Goal: Complete application form: Complete application form

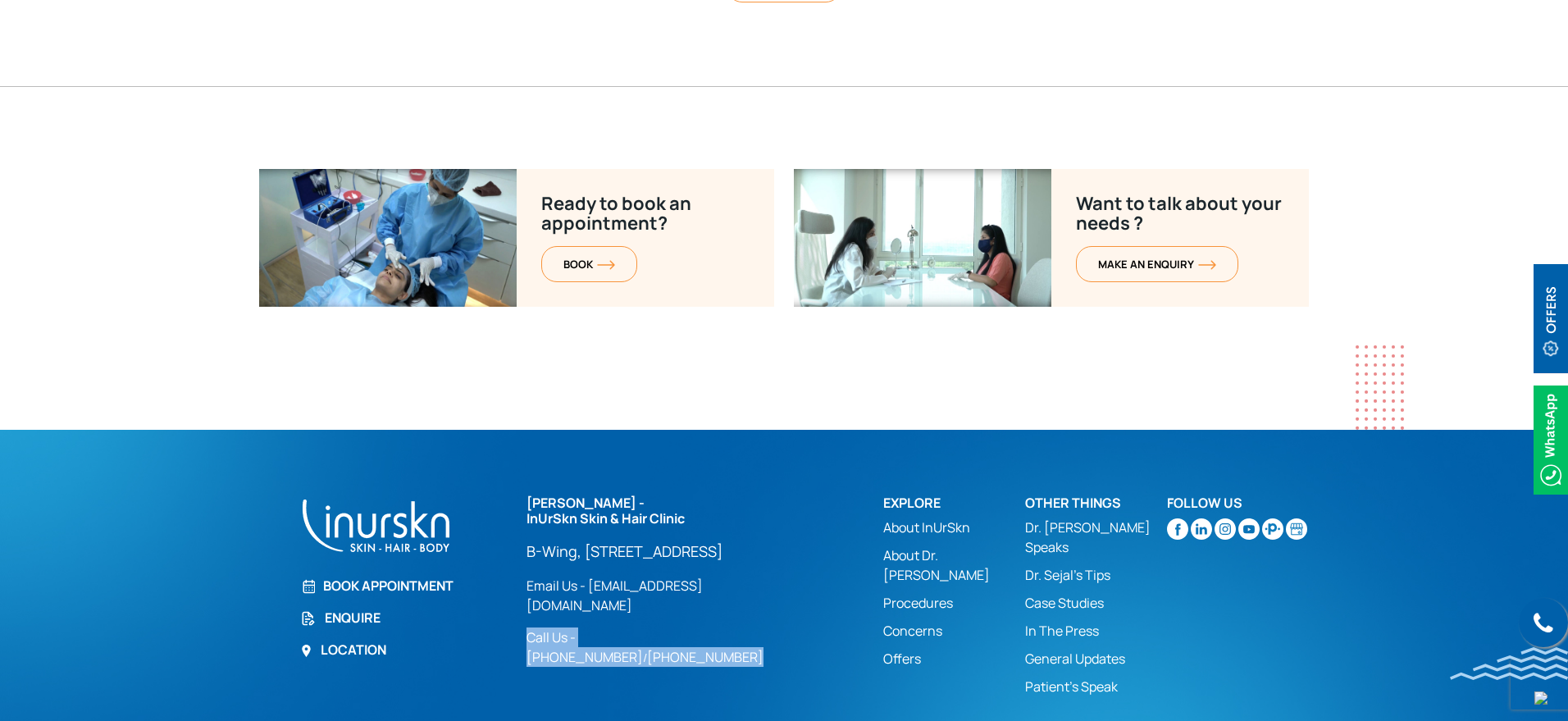
drag, startPoint x: 521, startPoint y: 614, endPoint x: 787, endPoint y: 617, distance: 266.0
click at [787, 617] on div "[PERSON_NAME] - InUrSkn Skin & Hair Clinic [GEOGRAPHIC_DATA][STREET_ADDRESS] Lo…" at bounding box center [695, 600] width 356 height 209
copy div "Call Us - [PHONE_NUMBER] / [PHONE_NUMBER]"
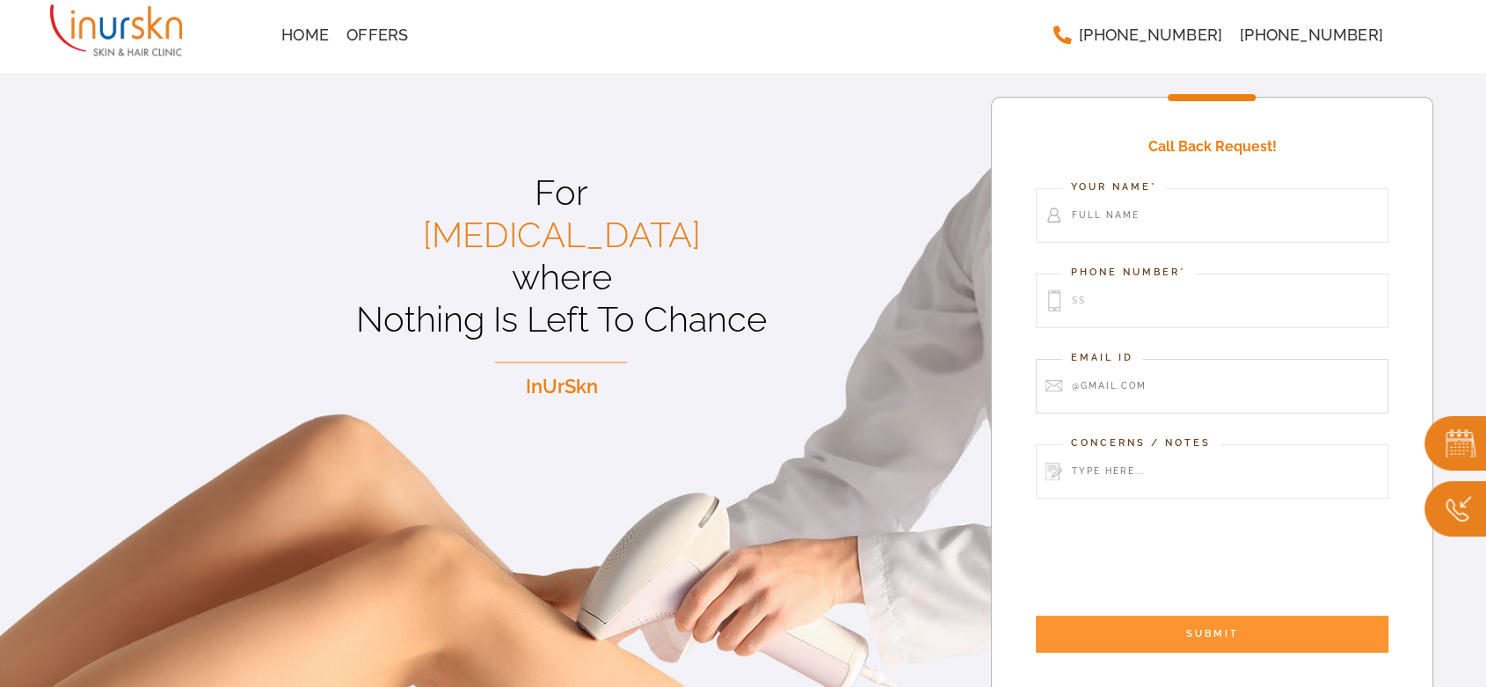
click at [1135, 382] on div "Call Back Request! Your Name* Phone Number* ss Email Id Concerns / Notes SUBMIT" at bounding box center [1212, 397] width 442 height 600
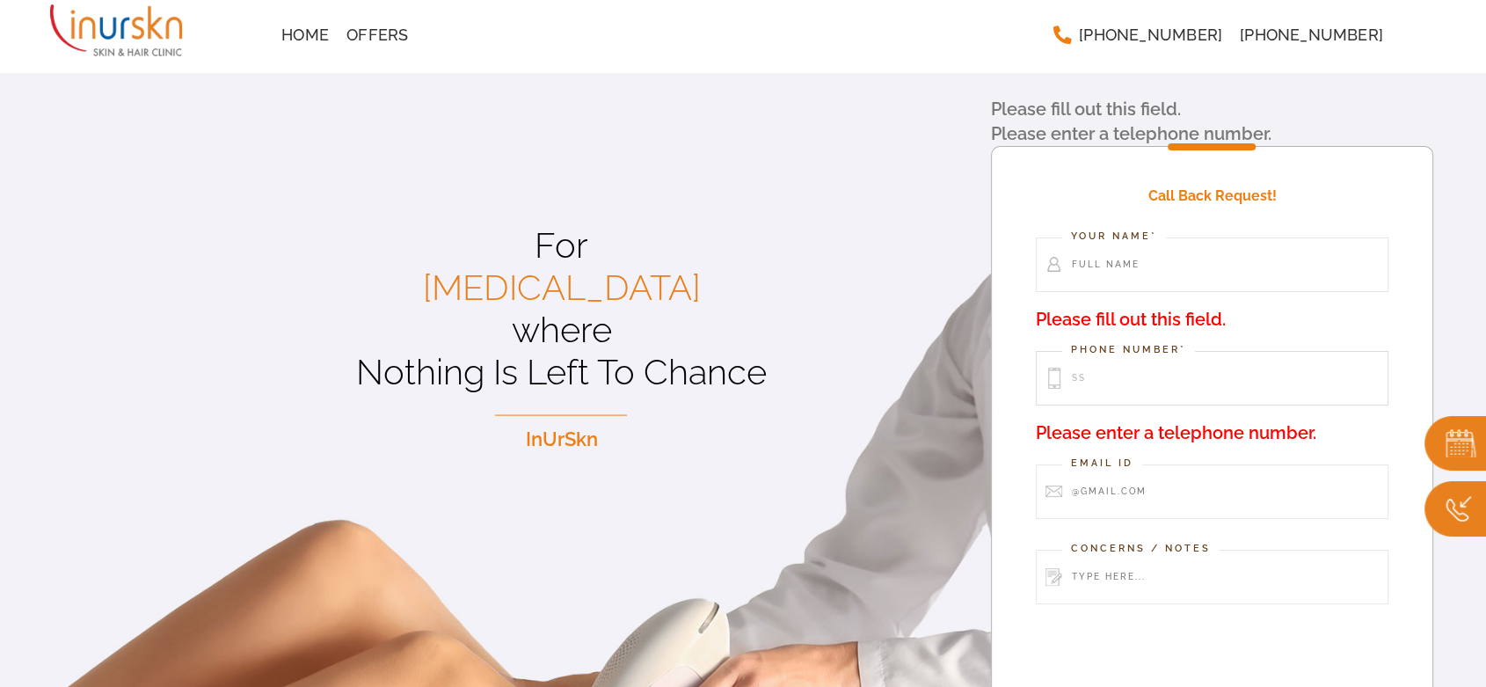
click at [1126, 379] on input "ss" at bounding box center [1212, 378] width 352 height 55
type input "8888888"
click at [1150, 252] on input "Contact form" at bounding box center [1212, 264] width 352 height 55
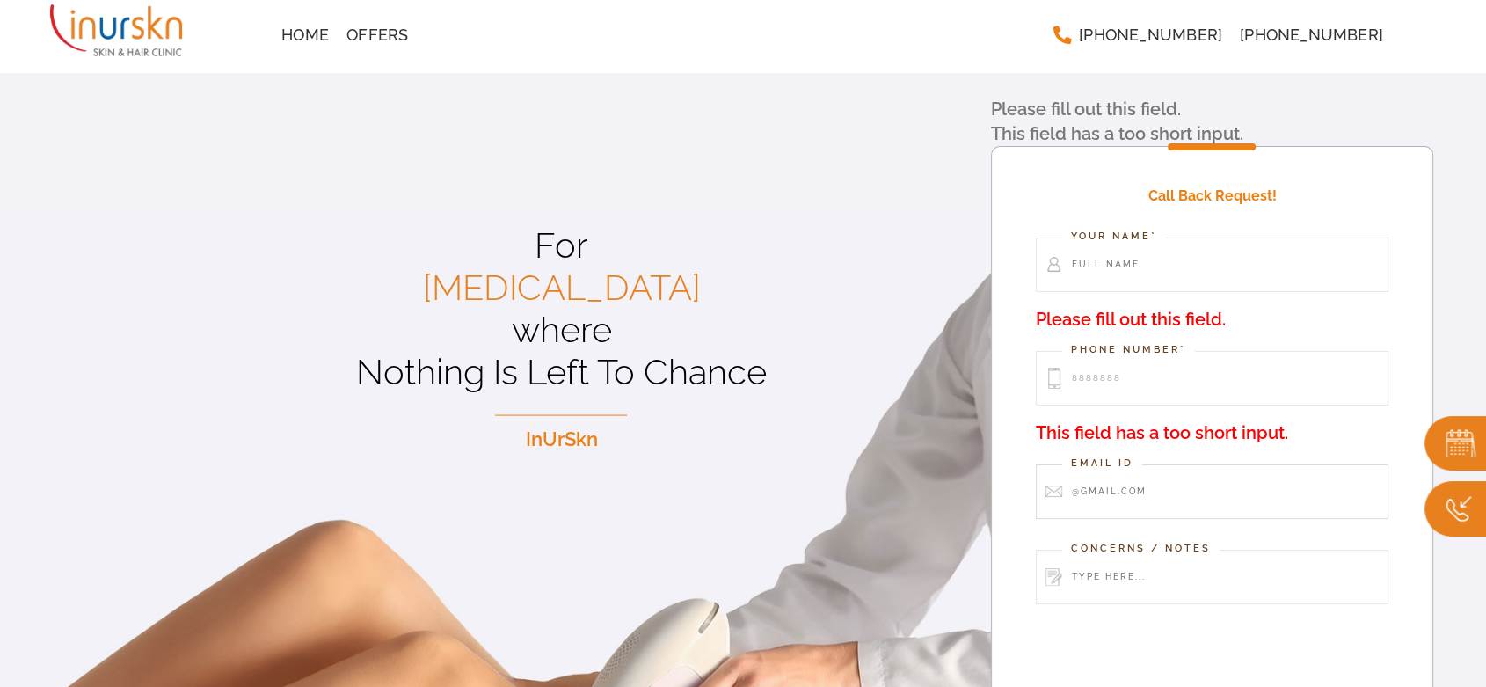
click at [1135, 497] on input "Contact form" at bounding box center [1212, 491] width 352 height 55
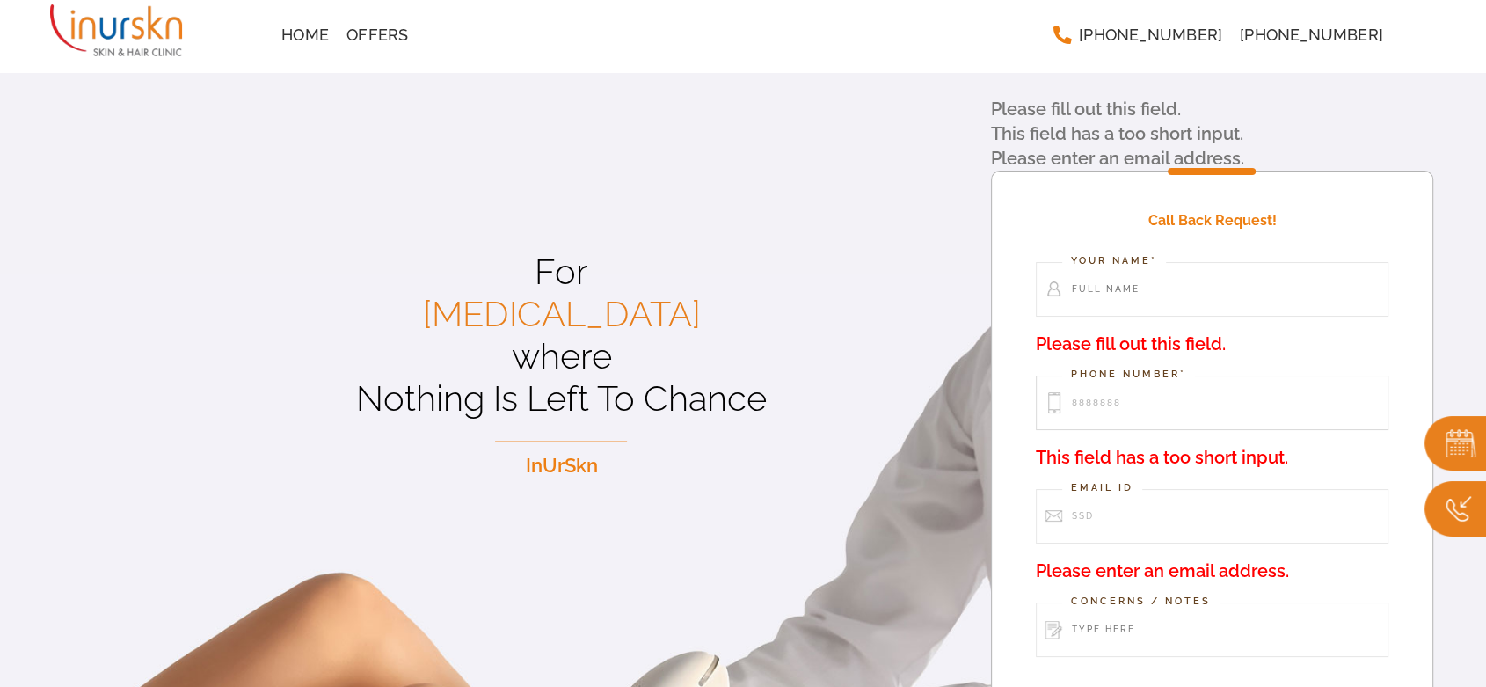
click at [1215, 380] on input "8888888" at bounding box center [1212, 402] width 352 height 55
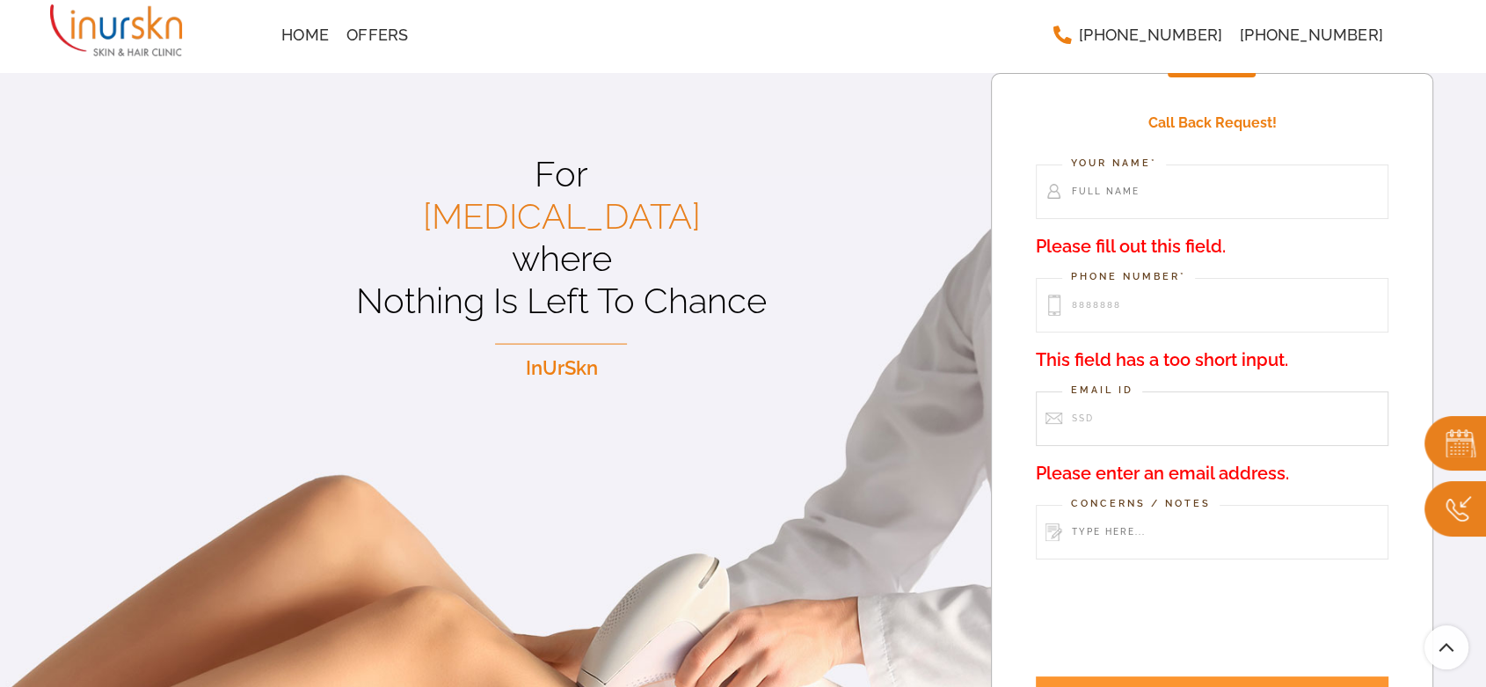
click at [1112, 423] on input "ssd" at bounding box center [1212, 418] width 352 height 55
type input "seo@tidal7.asia"
click at [1203, 301] on input "8888888" at bounding box center [1212, 305] width 352 height 55
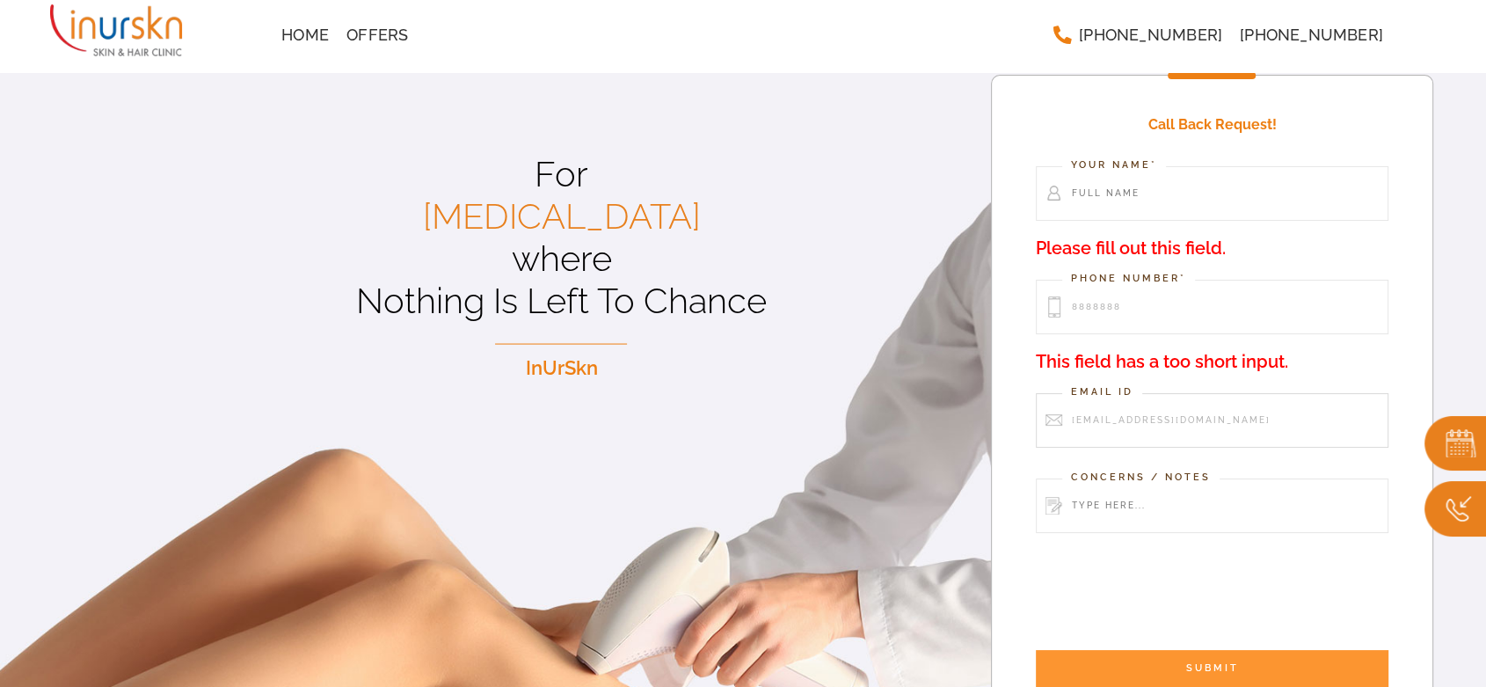
click at [1232, 425] on input "seo@tidal7.asia" at bounding box center [1212, 420] width 352 height 55
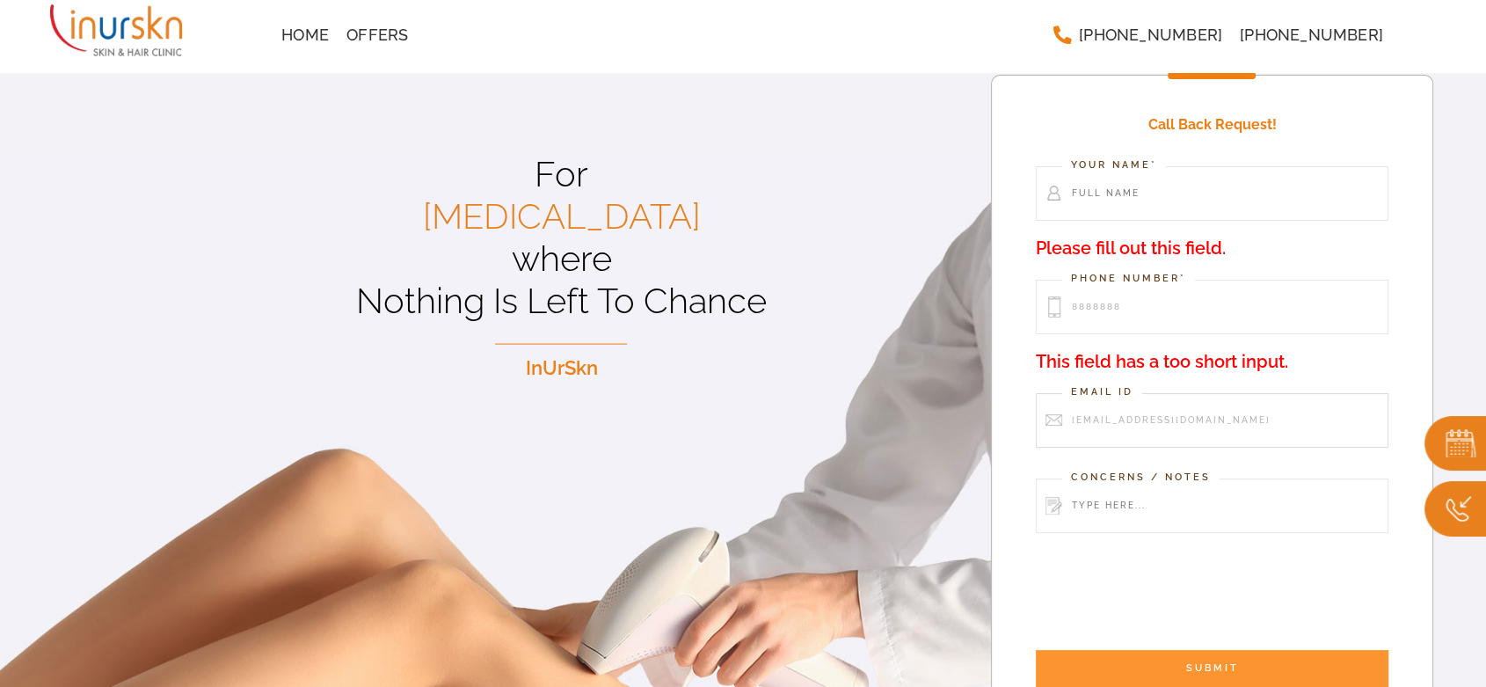
click at [1232, 425] on input "seo@tidal7.asia" at bounding box center [1212, 420] width 352 height 55
